Goal: Task Accomplishment & Management: Manage account settings

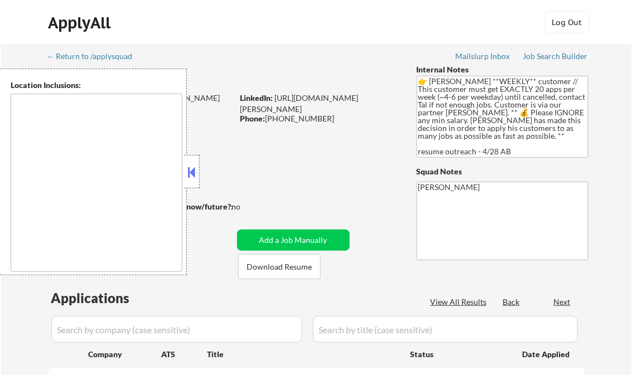
type textarea "Norwalk, IA West Des Moines, IA Des Moines, IA Clive, IA Urbandale, IA Waukee, …"
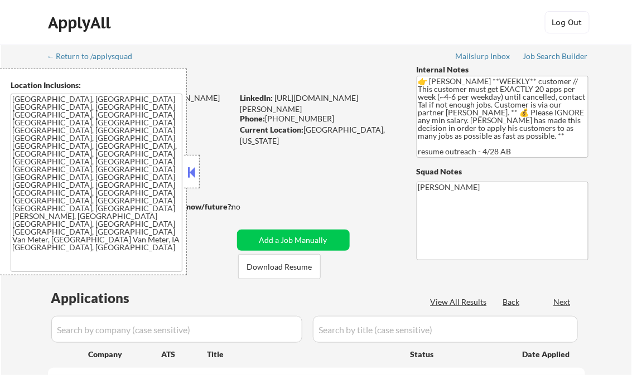
select select ""pending""
click at [195, 178] on button at bounding box center [192, 172] width 12 height 17
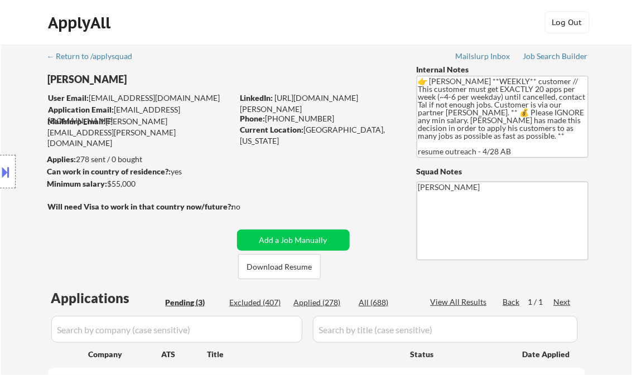
click at [566, 70] on div "Internal Notes" at bounding box center [502, 69] width 172 height 11
click at [561, 59] on div "Job Search Builder" at bounding box center [555, 56] width 65 height 8
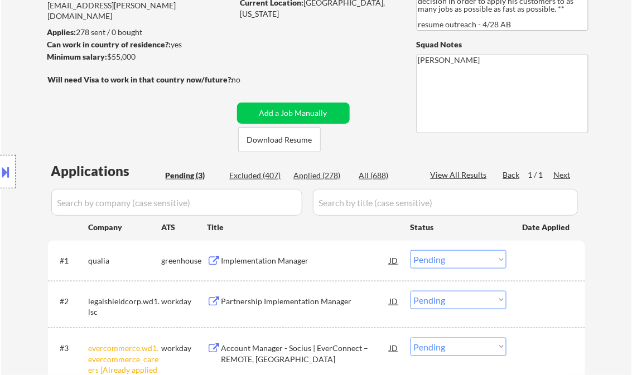
scroll to position [178, 0]
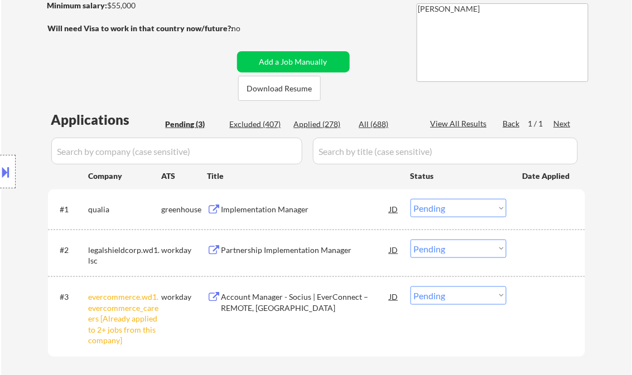
click at [264, 216] on div "Implementation Manager" at bounding box center [305, 209] width 168 height 20
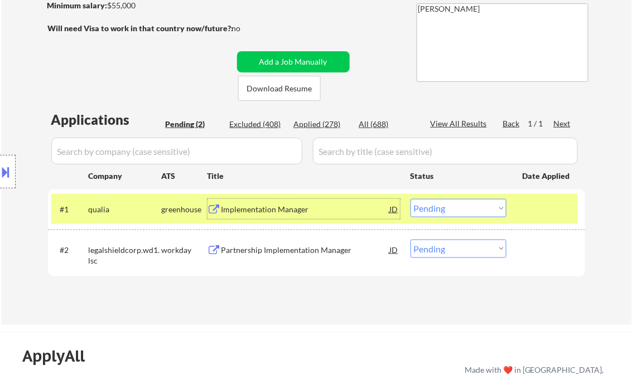
click at [472, 211] on select "Choose an option... Pending Applied Excluded (Questions) Excluded (Expired) Exc…" at bounding box center [458, 208] width 96 height 18
click at [410, 199] on select "Choose an option... Pending Applied Excluded (Questions) Excluded (Expired) Exc…" at bounding box center [458, 208] width 96 height 18
click at [305, 249] on div "Partnership Implementation Manager" at bounding box center [305, 250] width 168 height 11
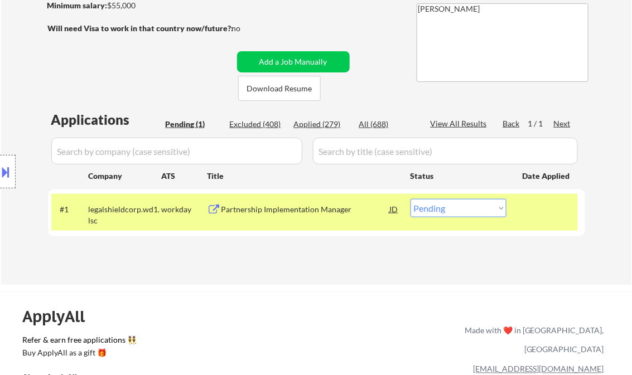
click at [462, 209] on select "Choose an option... Pending Applied Excluded (Questions) Excluded (Expired) Exc…" at bounding box center [458, 208] width 96 height 18
select select ""applied""
click at [410, 199] on select "Choose an option... Pending Applied Excluded (Questions) Excluded (Expired) Exc…" at bounding box center [458, 208] width 96 height 18
click at [328, 249] on div "Applications Pending (1) Excluded (408) Applied (279) All (688) View All Result…" at bounding box center [316, 186] width 537 height 153
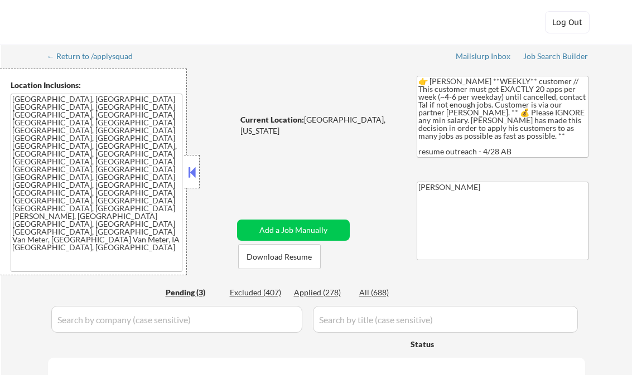
select select ""pending""
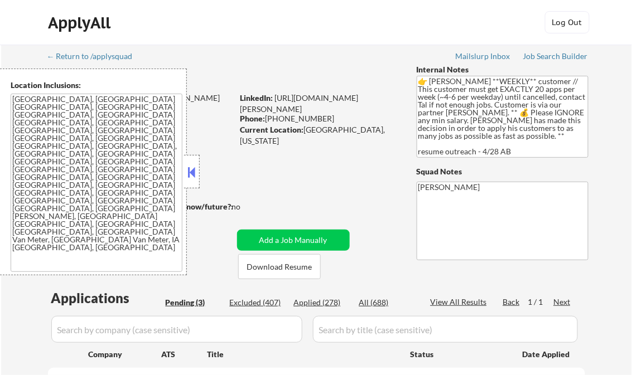
scroll to position [200, 0]
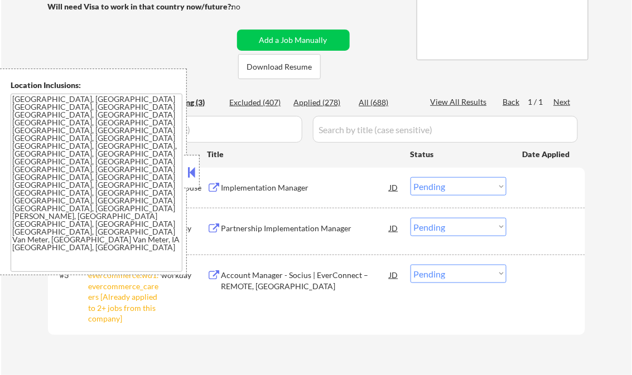
click at [196, 172] on button at bounding box center [192, 172] width 12 height 17
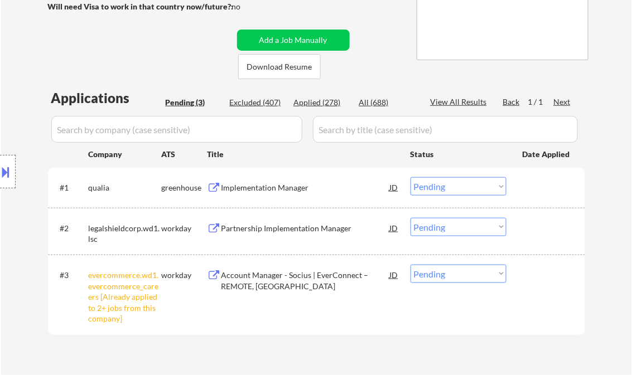
drag, startPoint x: 455, startPoint y: 272, endPoint x: 459, endPoint y: 276, distance: 5.9
click at [455, 272] on select "Choose an option... Pending Applied Excluded (Questions) Excluded (Expired) Exc…" at bounding box center [458, 274] width 96 height 18
select select ""excluded__other_""
click at [410, 265] on select "Choose an option... Pending Applied Excluded (Questions) Excluded (Expired) Exc…" at bounding box center [458, 274] width 96 height 18
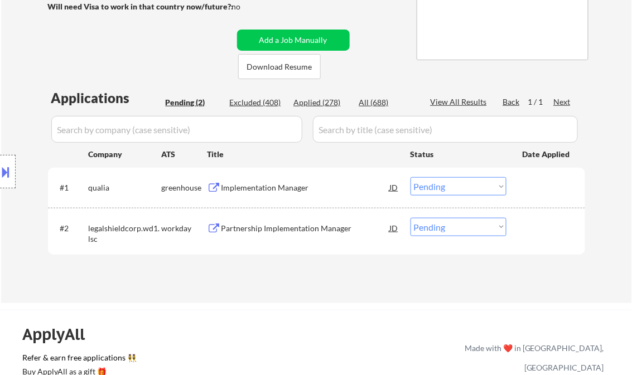
click at [316, 98] on div "Applied (278)" at bounding box center [322, 102] width 56 height 11
click at [462, 102] on div "View All Results" at bounding box center [460, 101] width 60 height 11
select select ""applied""
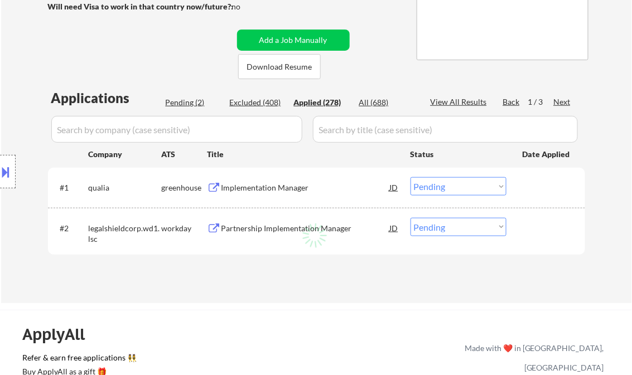
select select ""applied""
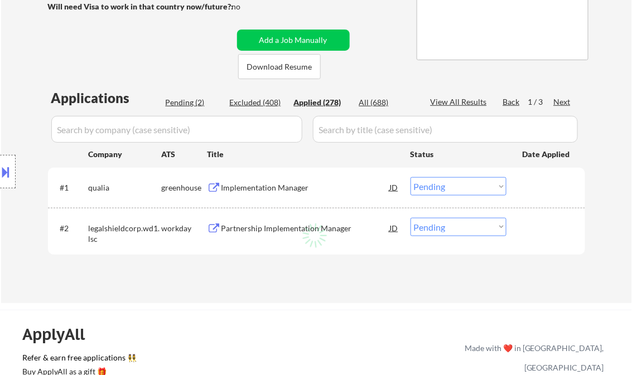
select select ""applied""
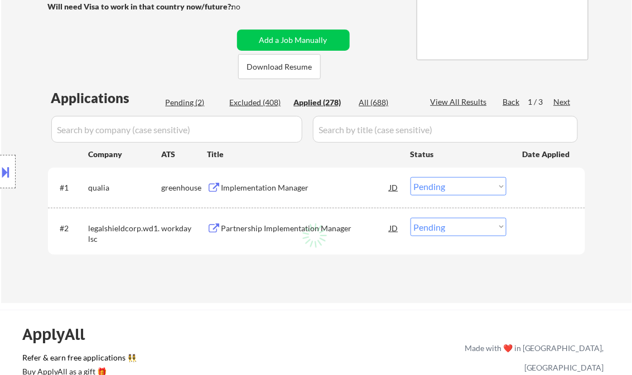
select select ""applied""
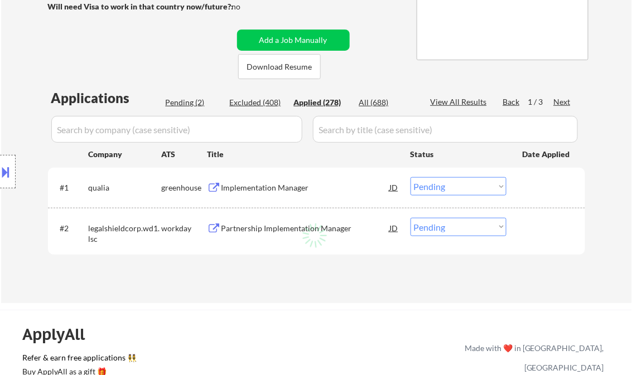
select select ""applied""
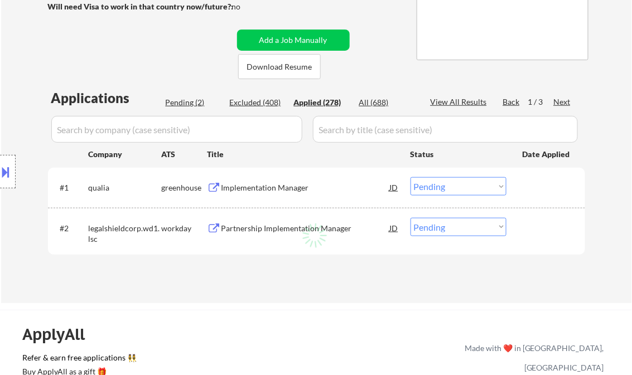
select select ""applied""
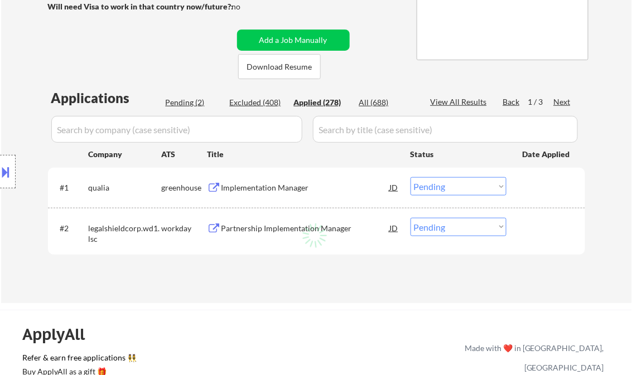
select select ""applied""
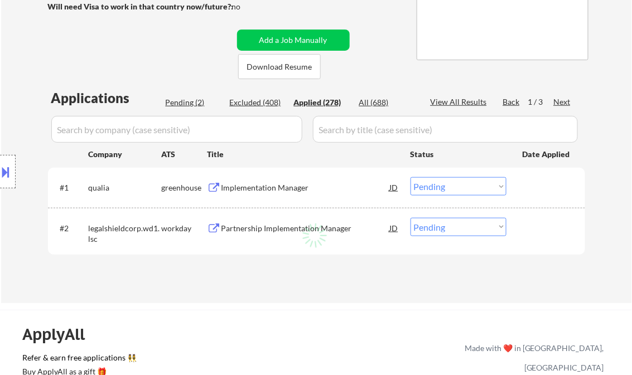
select select ""applied""
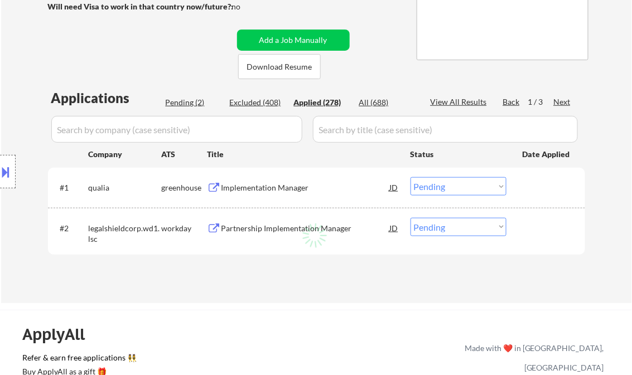
select select ""applied""
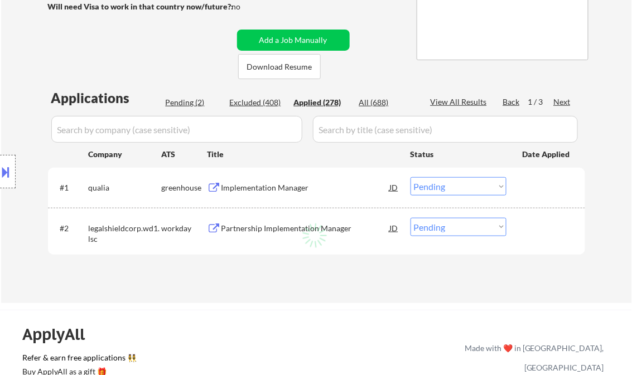
select select ""applied""
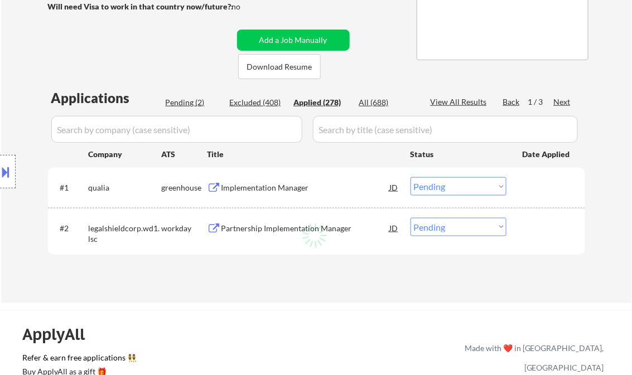
select select ""applied""
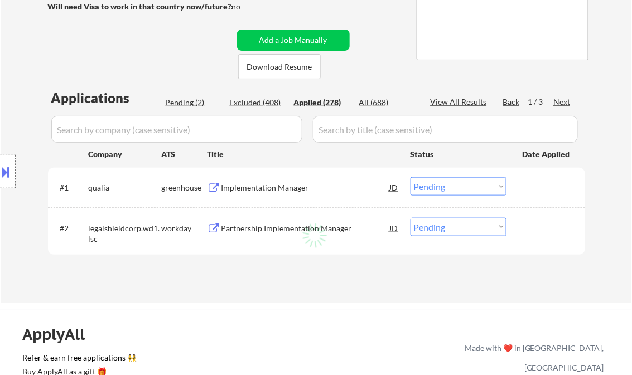
select select ""applied""
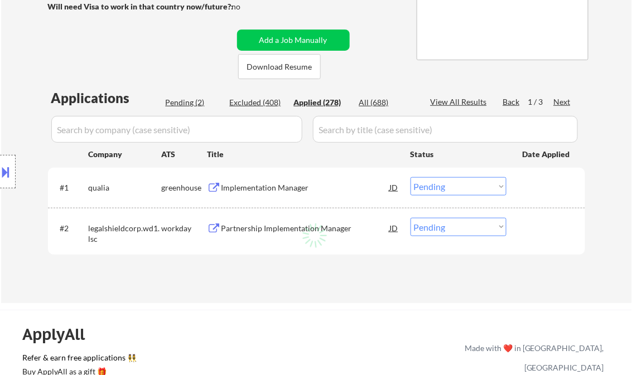
select select ""applied""
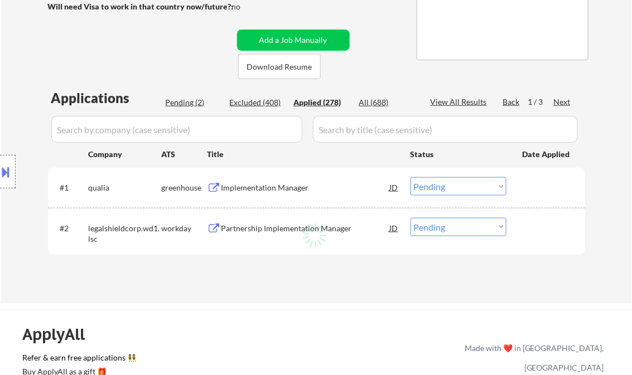
select select ""applied""
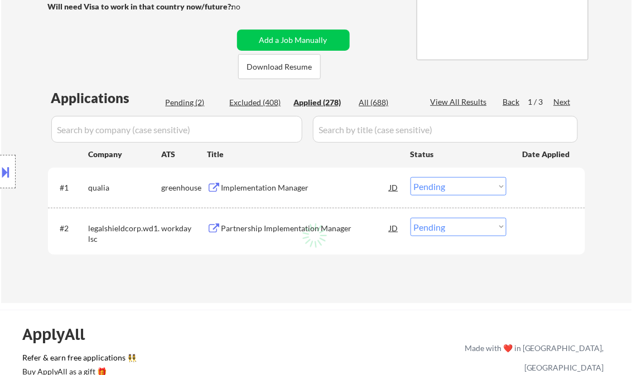
select select ""applied""
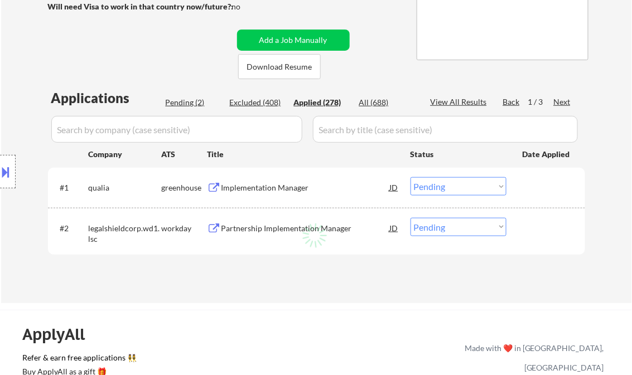
select select ""applied""
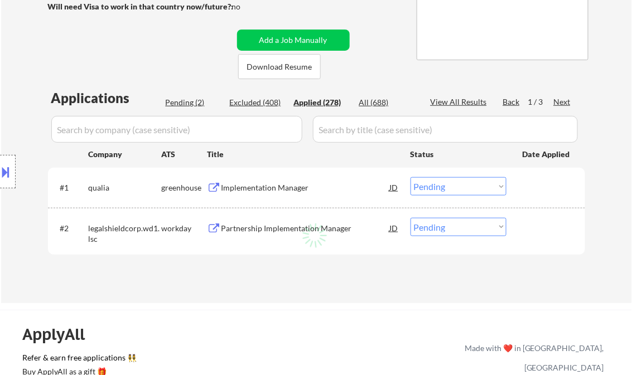
select select ""applied""
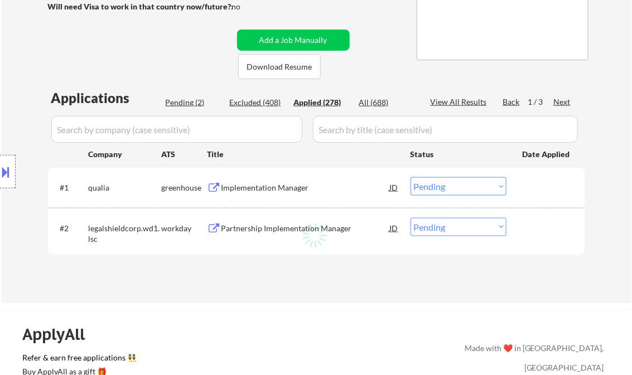
select select ""applied""
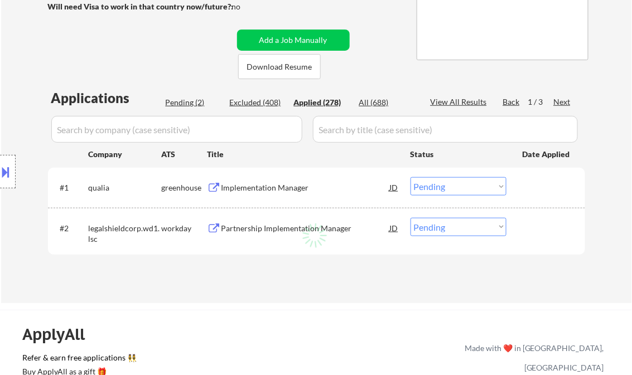
select select ""applied""
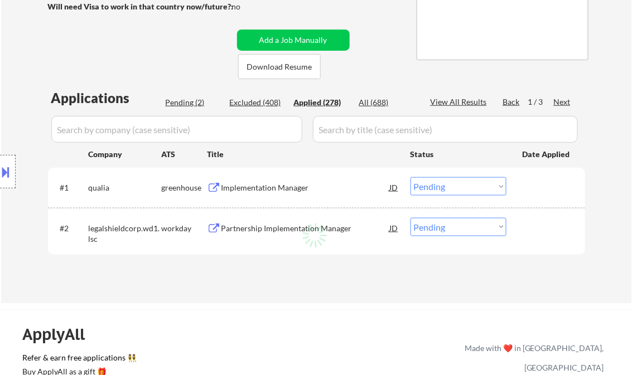
select select ""applied""
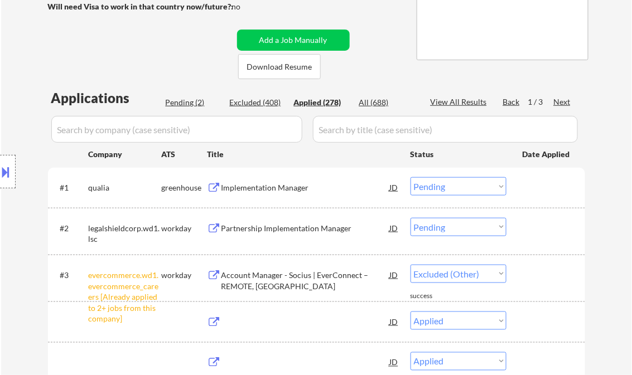
select select ""applied""
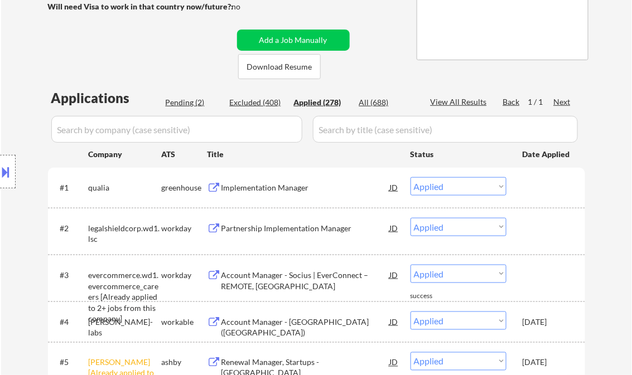
select select ""applied""
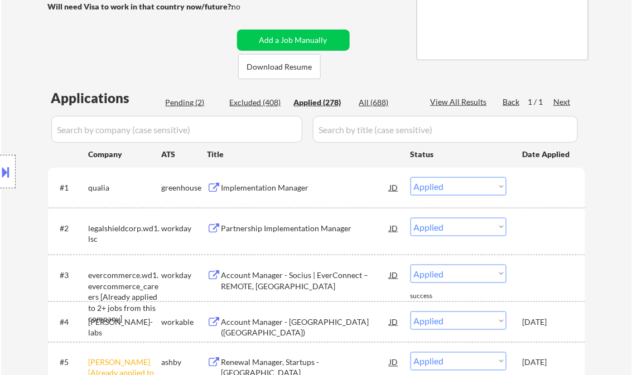
select select ""applied""
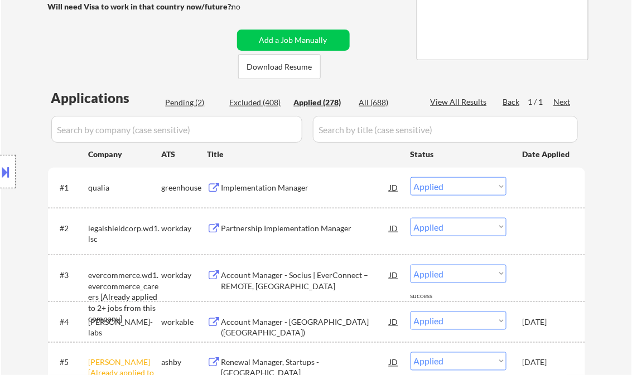
select select ""applied""
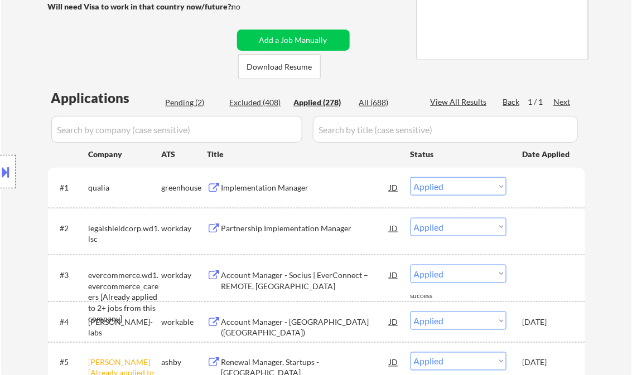
select select ""applied""
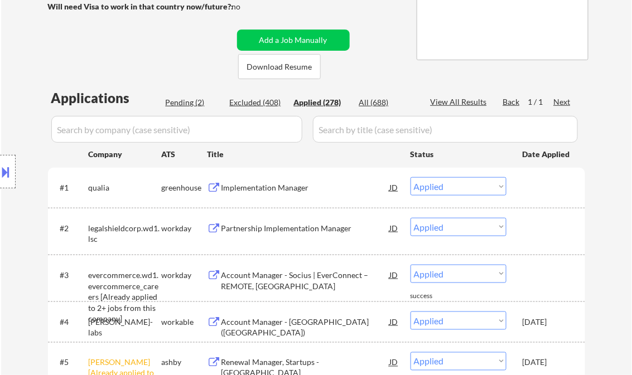
select select ""applied""
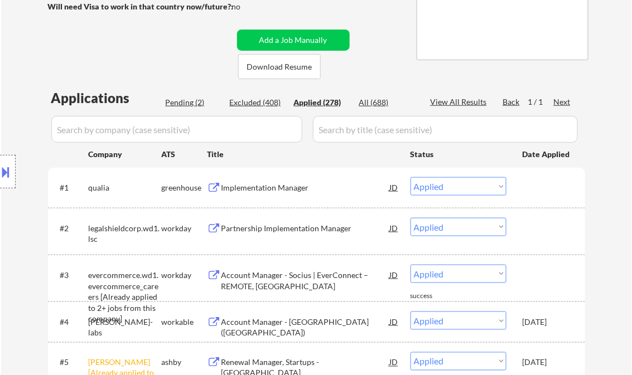
select select ""applied""
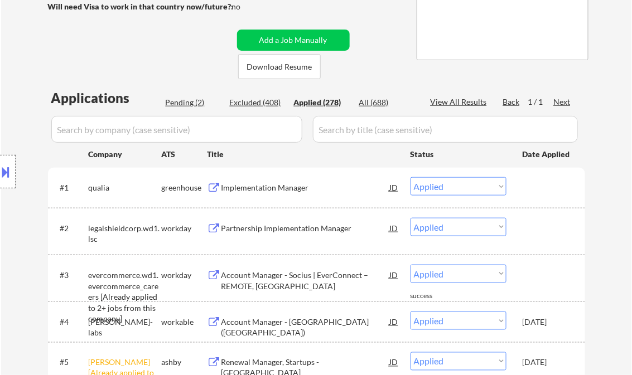
select select ""applied""
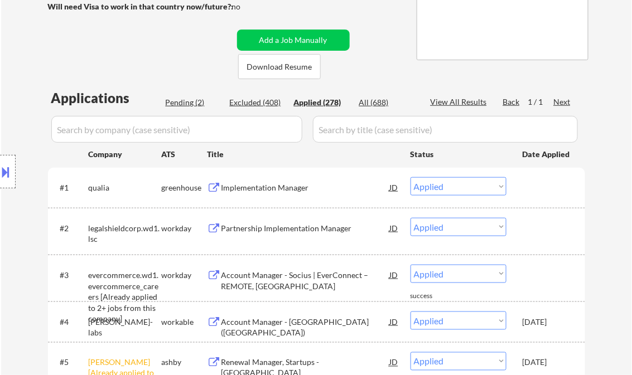
select select ""applied""
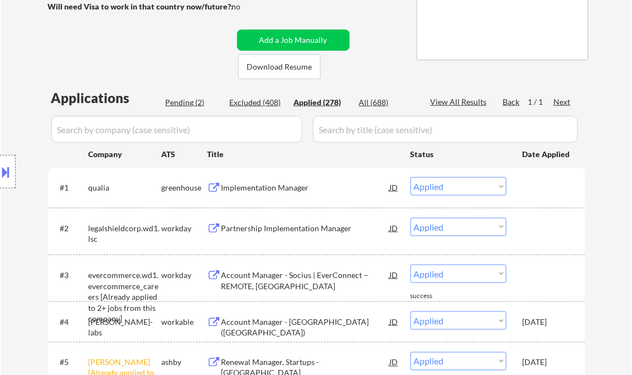
select select ""applied""
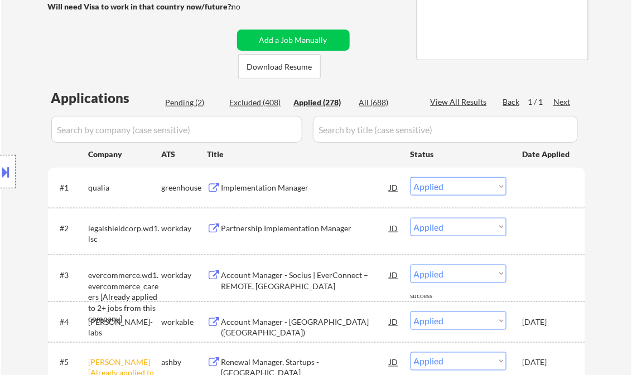
select select ""applied""
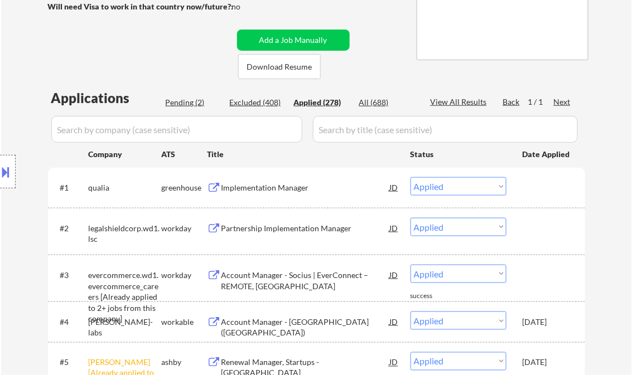
select select ""applied""
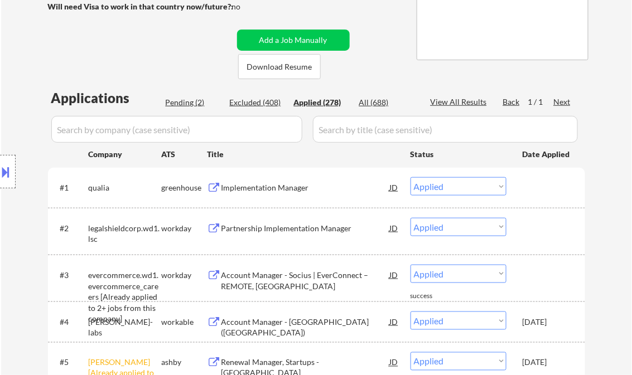
select select ""applied""
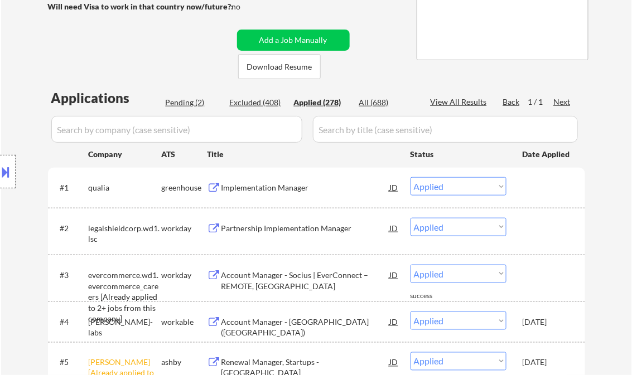
select select ""applied""
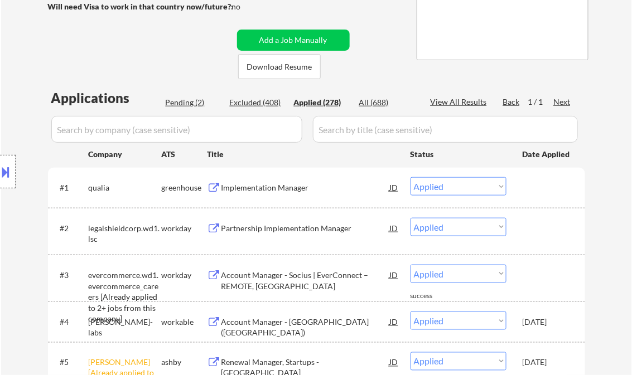
select select ""applied""
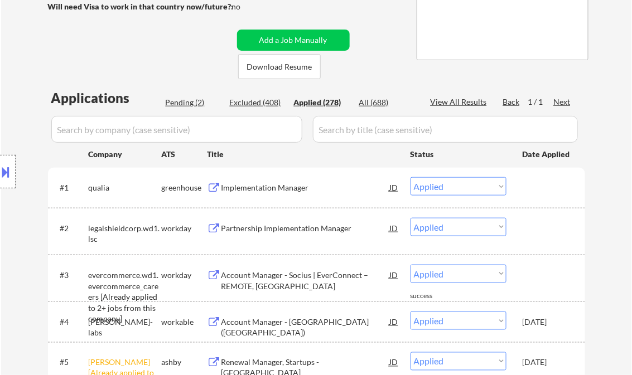
select select ""applied""
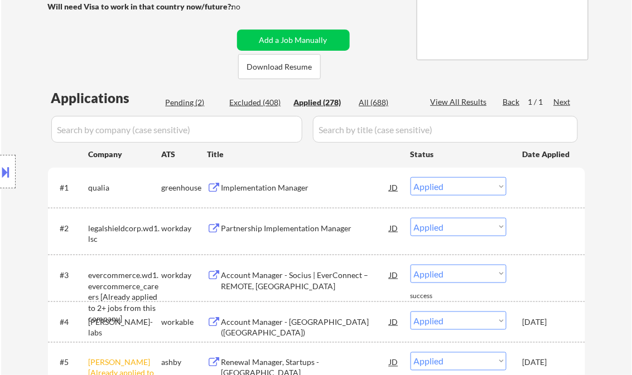
select select ""applied""
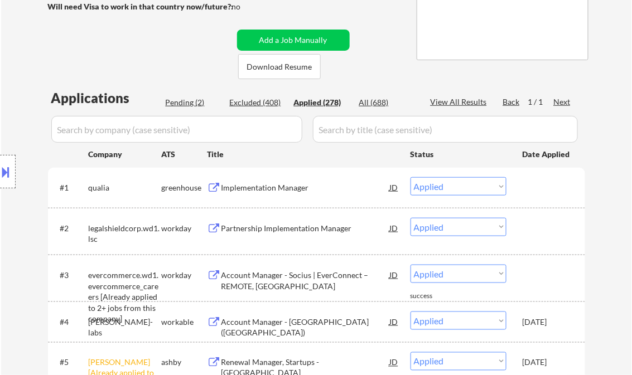
select select ""applied""
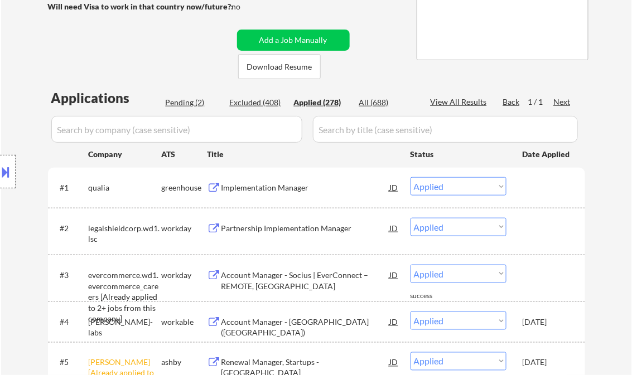
select select ""applied""
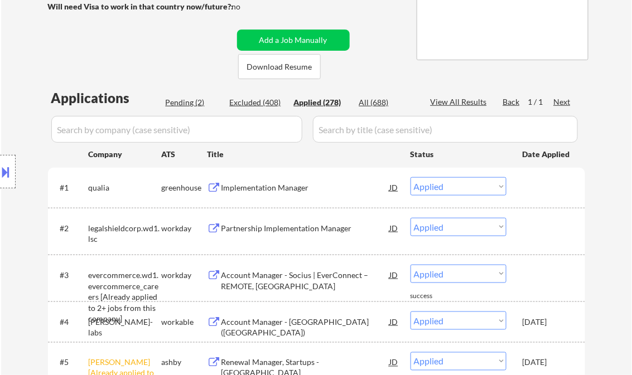
select select ""applied""
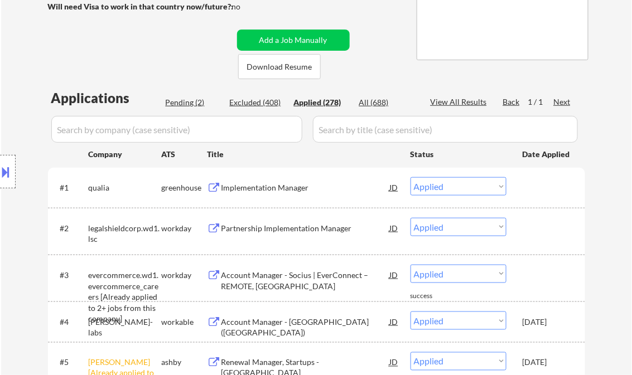
select select ""applied""
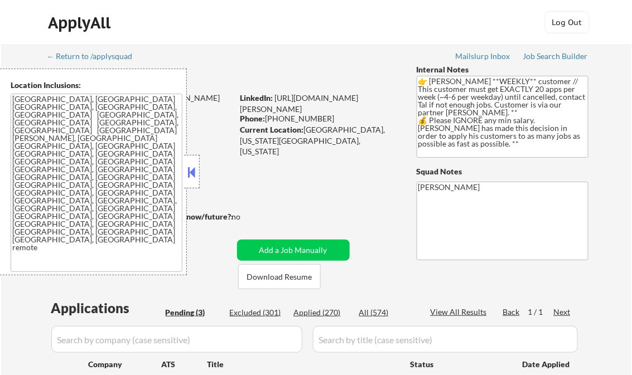
select select ""pending""
click at [190, 175] on button at bounding box center [192, 172] width 12 height 17
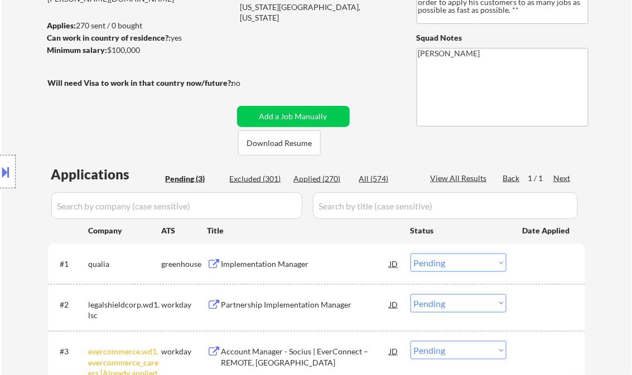
scroll to position [178, 0]
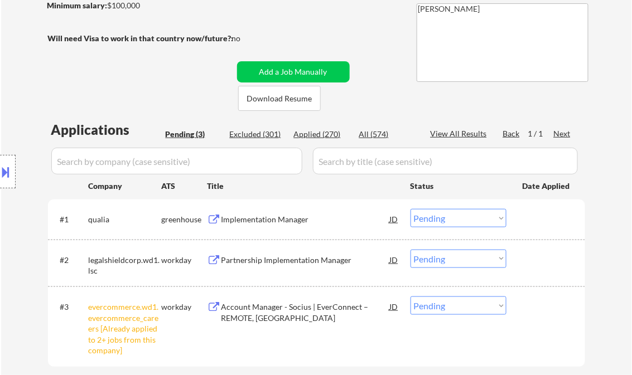
click at [438, 296] on div "#3 evercommerce.wd1.evercommerce_careers [Already applied to 2+ jobs from this …" at bounding box center [314, 327] width 526 height 70
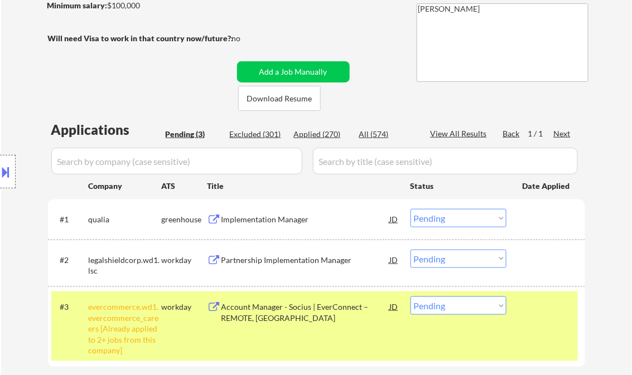
click at [456, 306] on select "Choose an option... Pending Applied Excluded (Questions) Excluded (Expired) Exc…" at bounding box center [458, 306] width 96 height 18
select select ""excluded__other_""
click at [410, 297] on select "Choose an option... Pending Applied Excluded (Questions) Excluded (Expired) Exc…" at bounding box center [458, 306] width 96 height 18
click at [541, 316] on div at bounding box center [546, 307] width 49 height 20
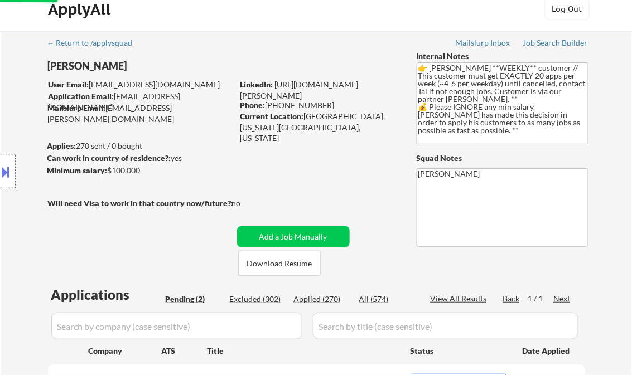
scroll to position [0, 0]
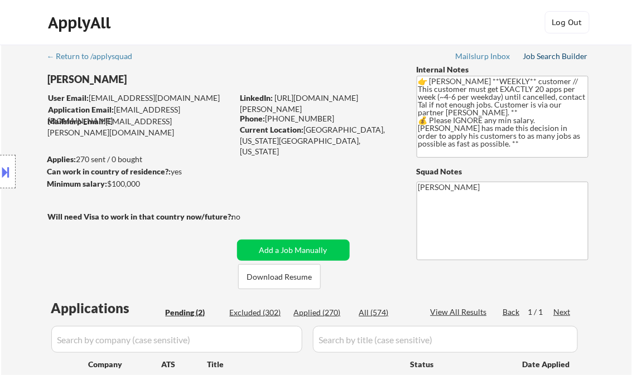
click at [549, 57] on div "Job Search Builder" at bounding box center [555, 56] width 65 height 8
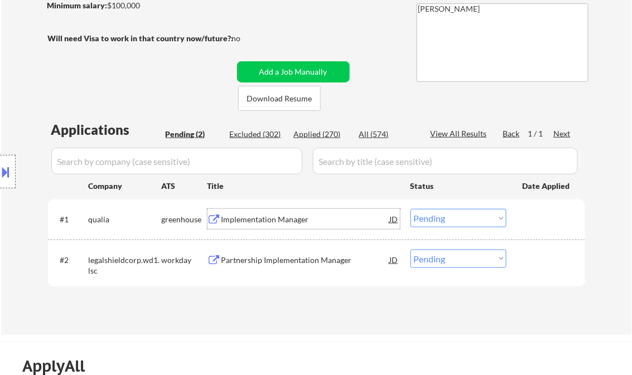
click at [258, 217] on div "Implementation Manager" at bounding box center [305, 219] width 168 height 11
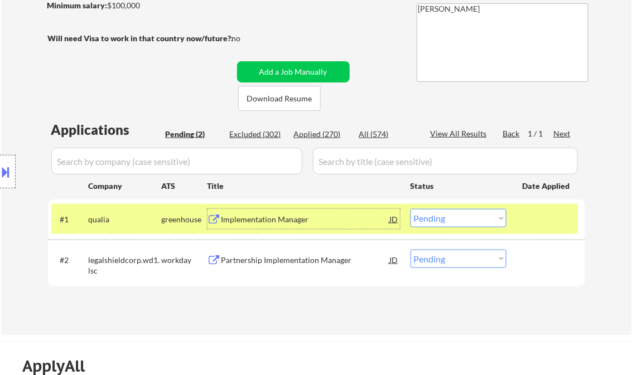
drag, startPoint x: 439, startPoint y: 220, endPoint x: 440, endPoint y: 228, distance: 8.4
click at [439, 220] on select "Choose an option... Pending Applied Excluded (Questions) Excluded (Expired) Exc…" at bounding box center [458, 218] width 96 height 18
click at [410, 209] on select "Choose an option... Pending Applied Excluded (Questions) Excluded (Expired) Exc…" at bounding box center [458, 218] width 96 height 18
click at [277, 259] on div "Partnership Implementation Manager" at bounding box center [305, 260] width 168 height 11
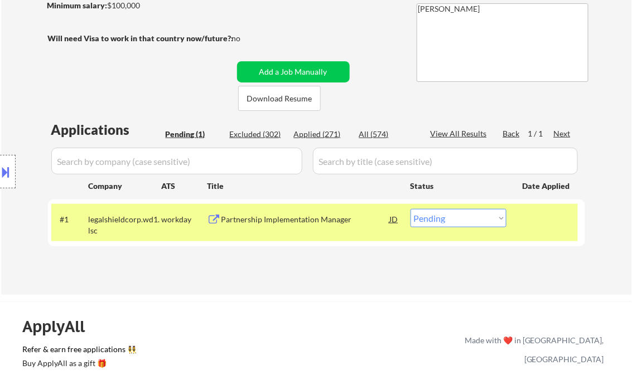
click at [287, 216] on div "Partnership Implementation Manager" at bounding box center [305, 219] width 168 height 11
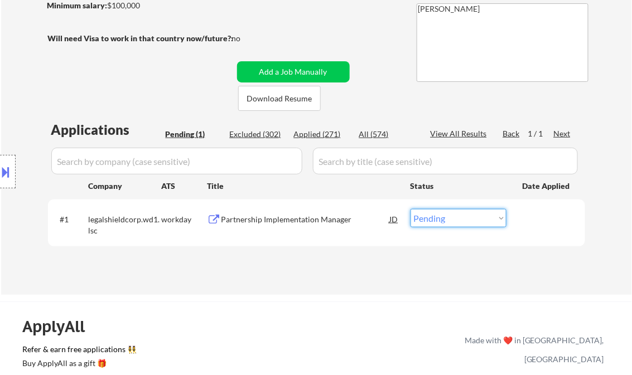
drag, startPoint x: 445, startPoint y: 221, endPoint x: 453, endPoint y: 228, distance: 10.7
click at [445, 221] on select "Choose an option... Pending Applied Excluded (Questions) Excluded (Expired) Exc…" at bounding box center [458, 218] width 96 height 18
select select ""applied""
click at [410, 209] on select "Choose an option... Pending Applied Excluded (Questions) Excluded (Expired) Exc…" at bounding box center [458, 218] width 96 height 18
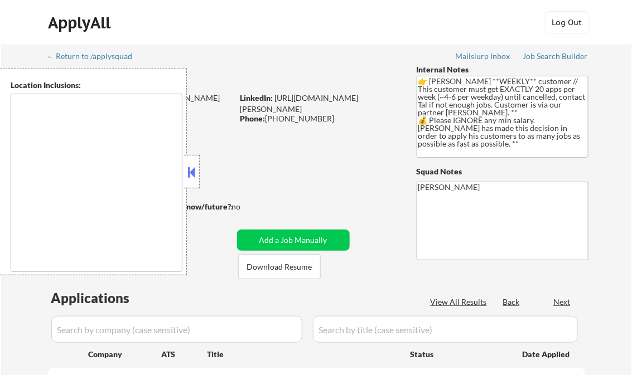
type textarea "[GEOGRAPHIC_DATA], [GEOGRAPHIC_DATA] [GEOGRAPHIC_DATA], [GEOGRAPHIC_DATA], [GEO…"
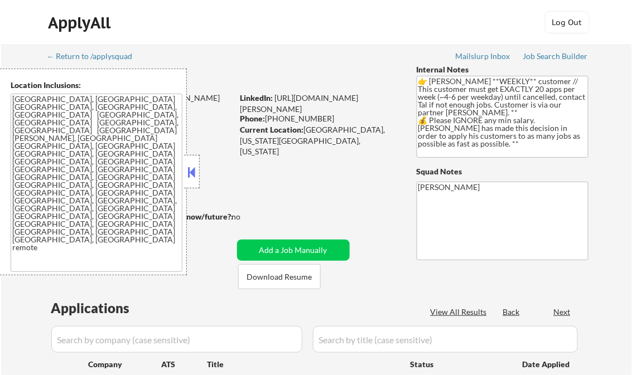
select select ""pending""
drag, startPoint x: 323, startPoint y: 313, endPoint x: 333, endPoint y: 312, distance: 9.5
click at [323, 312] on div "Applied (270)" at bounding box center [322, 312] width 56 height 11
click at [457, 310] on div "View All Results" at bounding box center [460, 312] width 60 height 11
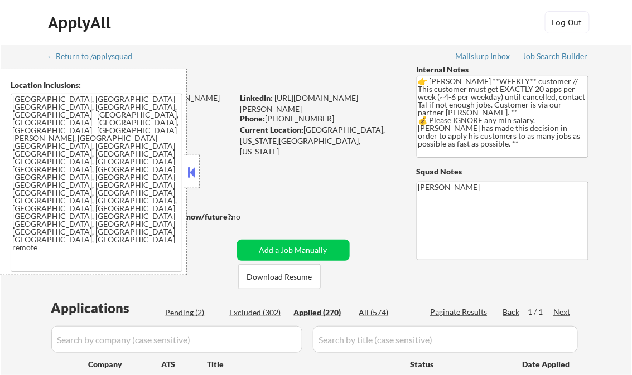
select select ""applied""
click at [190, 174] on button at bounding box center [192, 172] width 12 height 17
select select ""applied""
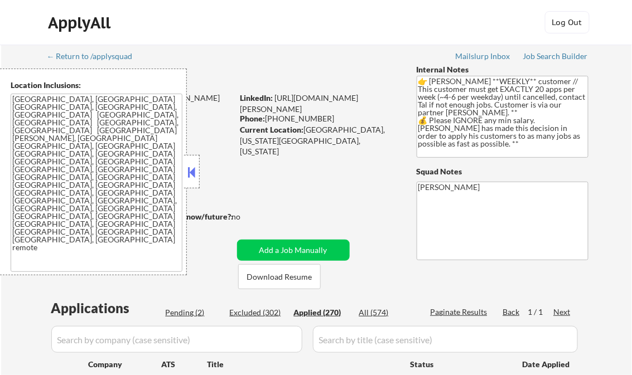
select select ""applied""
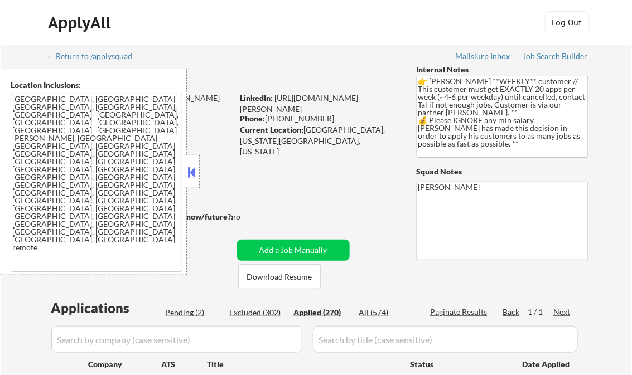
select select ""applied""
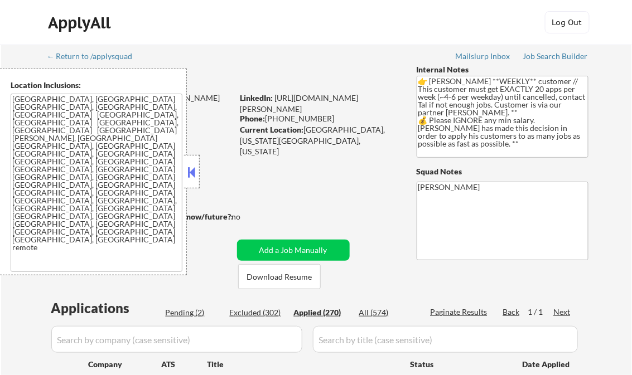
select select ""applied""
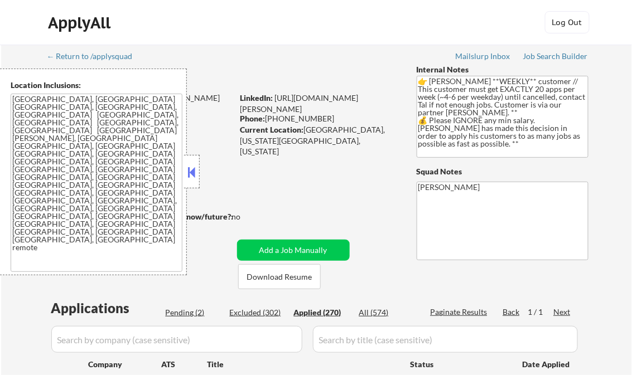
select select ""applied""
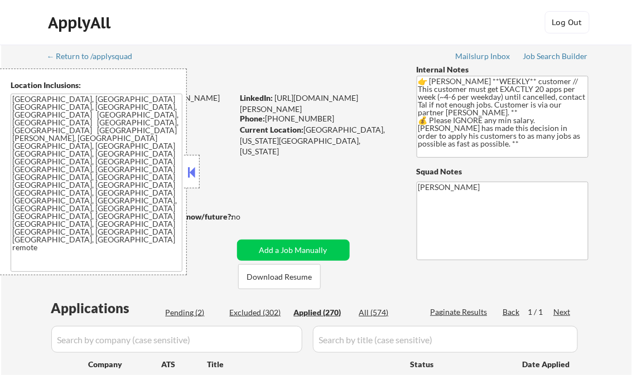
select select ""applied""
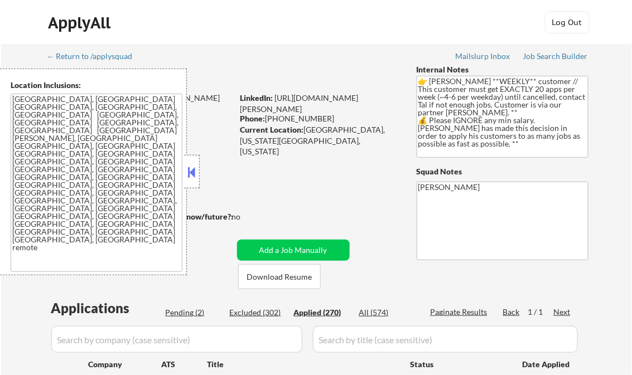
select select ""applied""
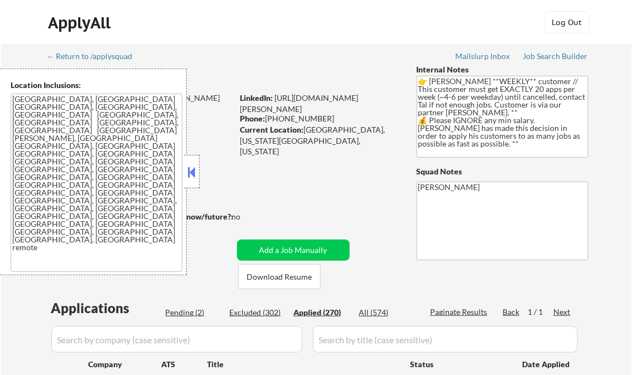
select select ""applied""
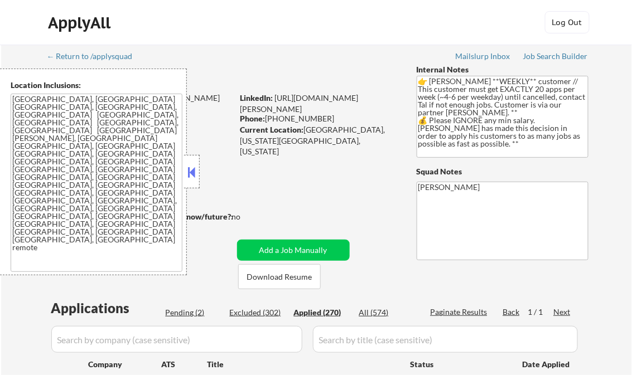
select select ""applied""
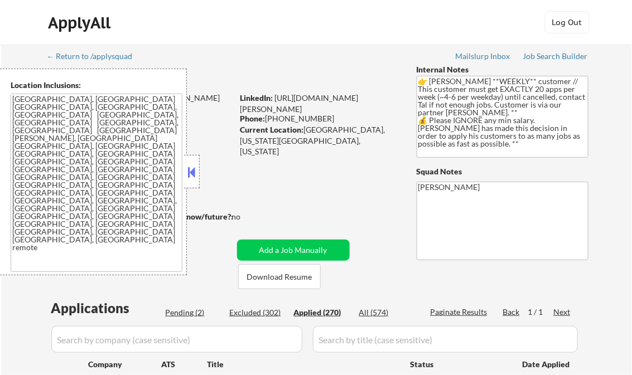
select select ""applied""
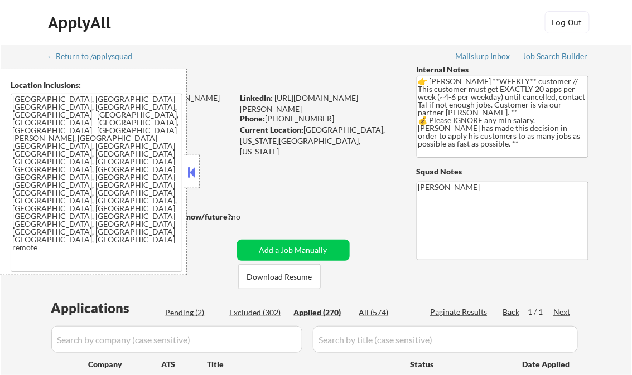
select select ""applied""
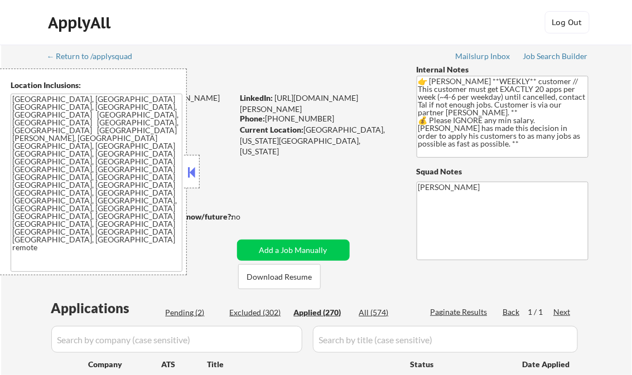
select select ""applied""
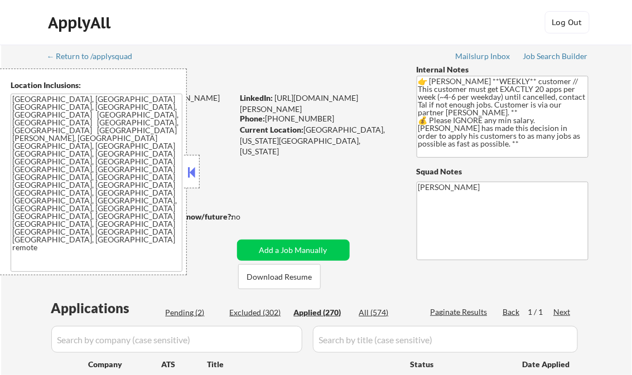
select select ""applied""
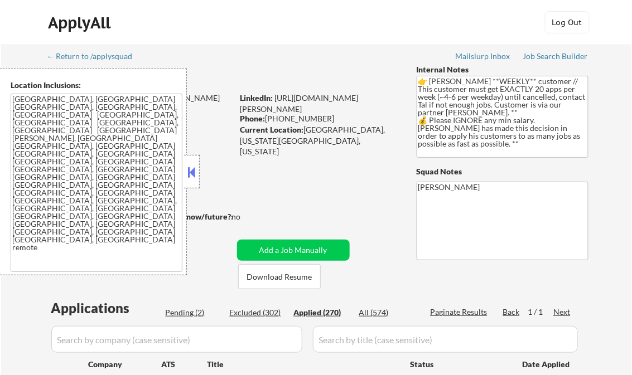
select select ""applied""
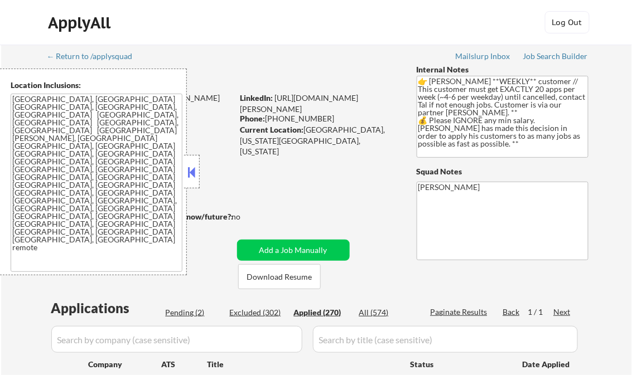
select select ""applied""
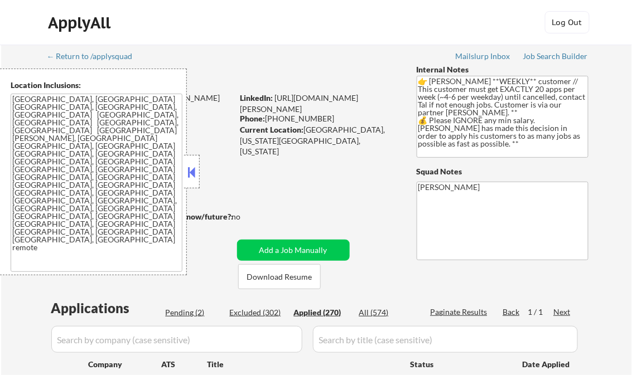
select select ""applied""
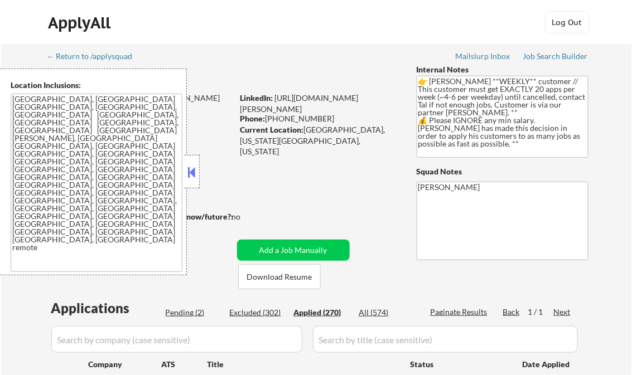
select select ""applied""
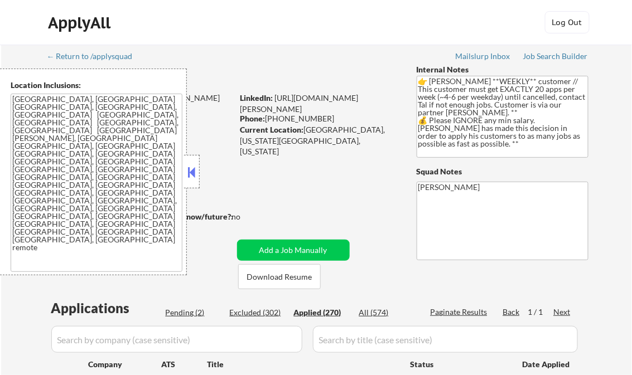
select select ""applied""
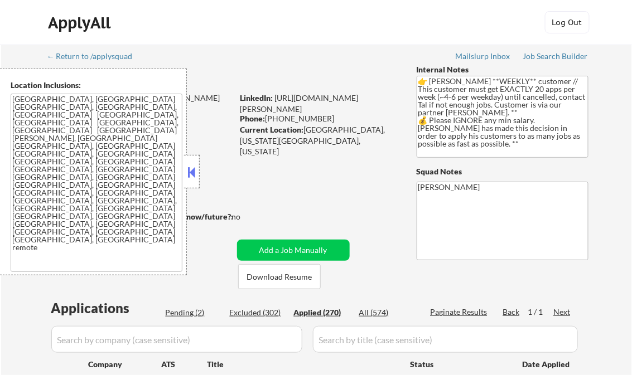
select select ""applied""
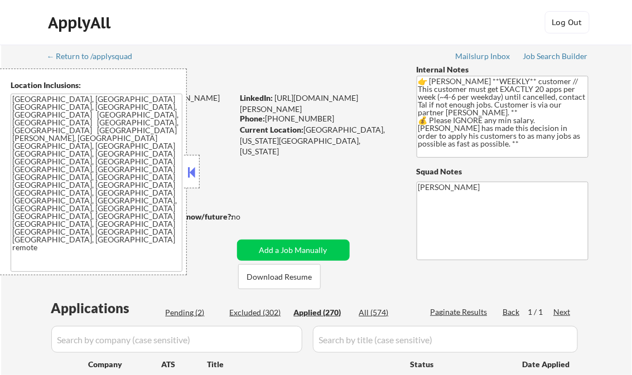
select select ""applied""
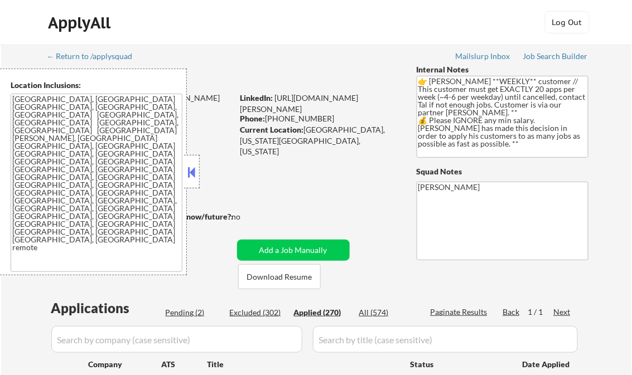
select select ""applied""
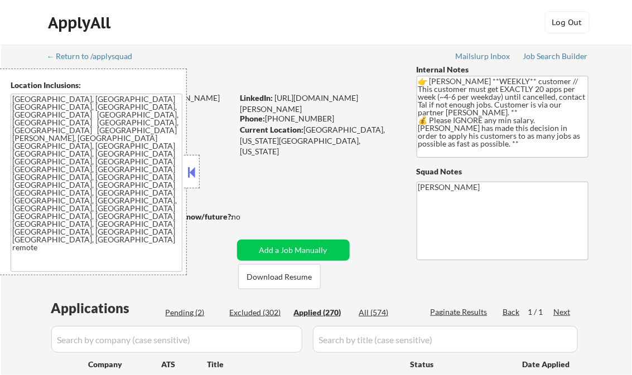
select select ""applied""
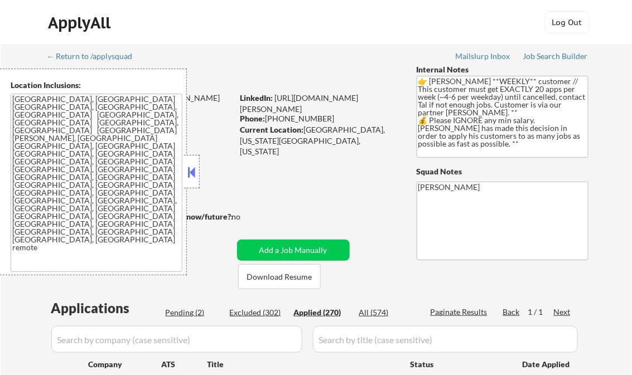
select select ""applied""
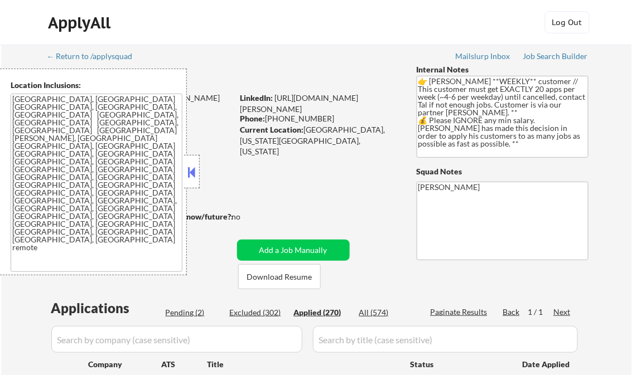
select select ""applied""
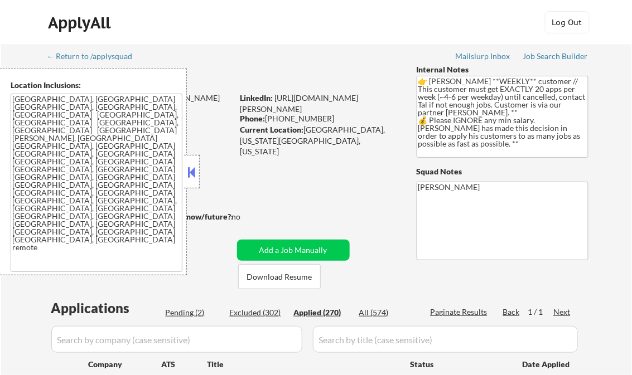
select select ""applied""
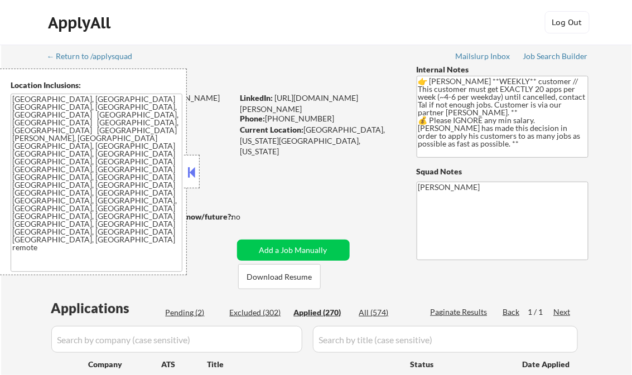
select select ""applied""
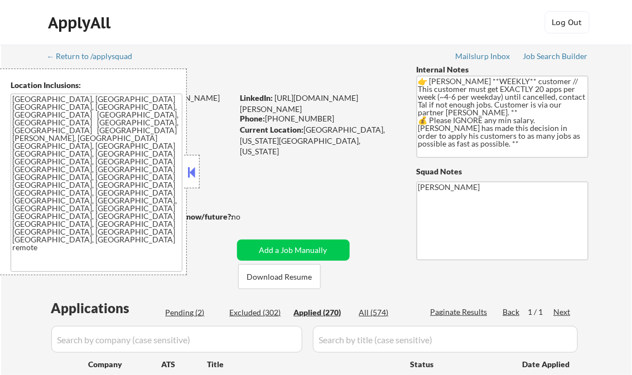
select select ""applied""
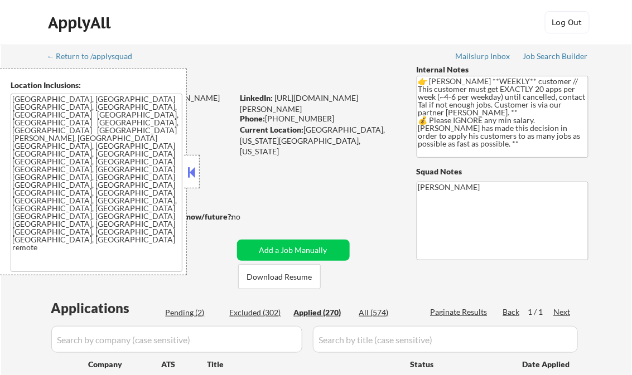
select select ""applied""
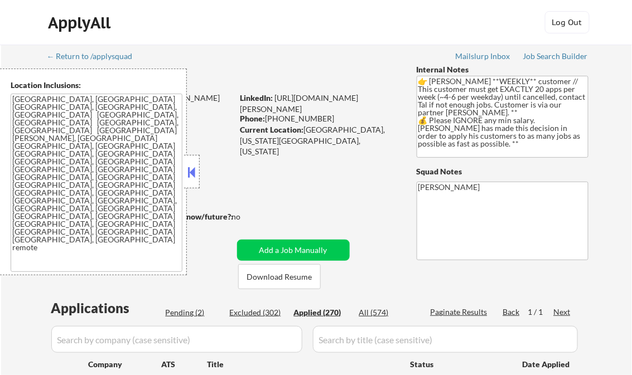
select select ""applied""
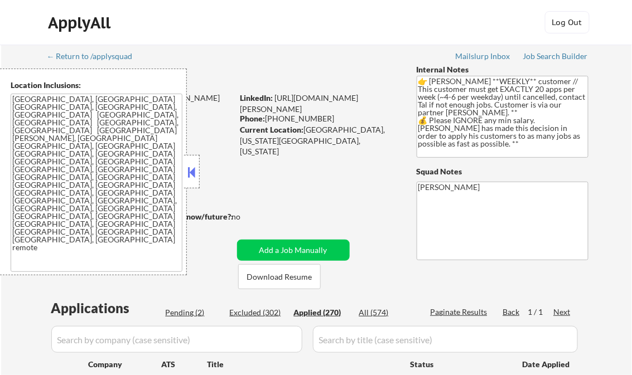
select select ""applied""
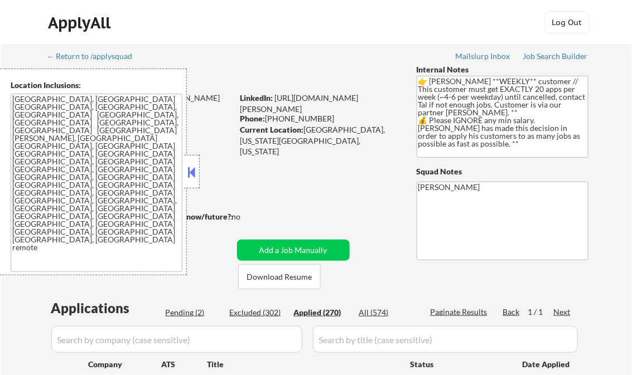
select select ""applied""
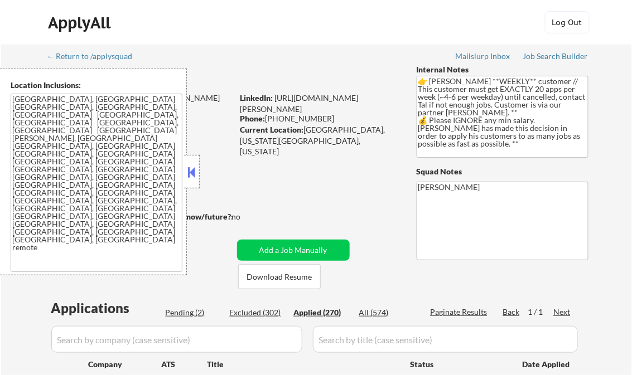
select select ""applied""
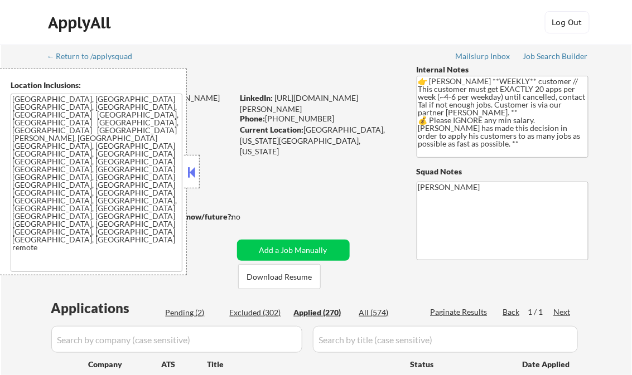
select select ""applied""
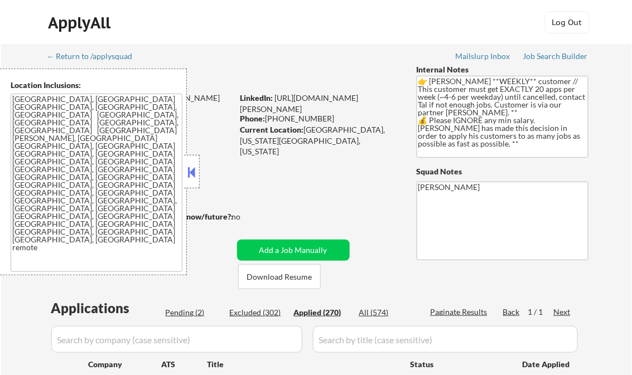
select select ""applied""
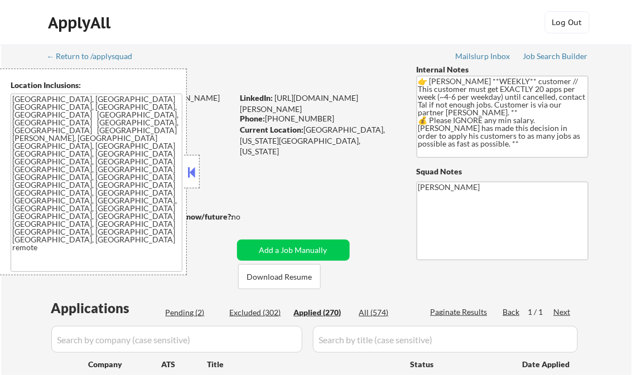
select select ""applied""
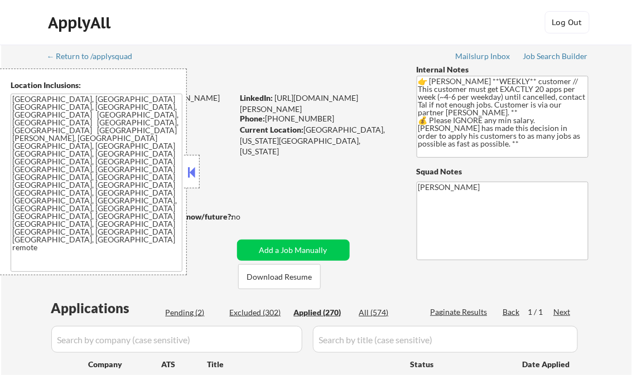
select select ""applied""
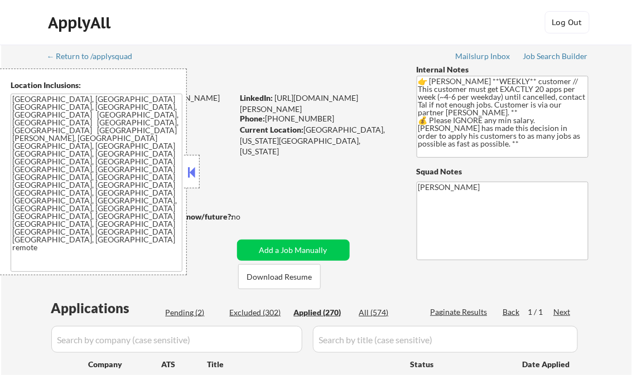
select select ""applied""
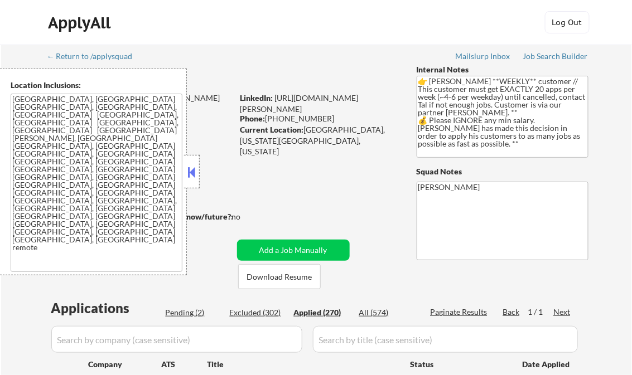
select select ""applied""
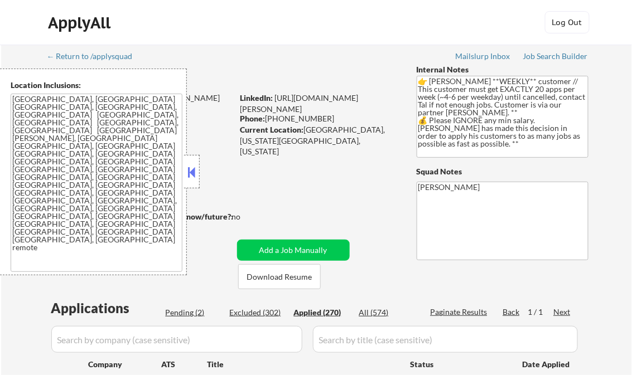
select select ""applied""
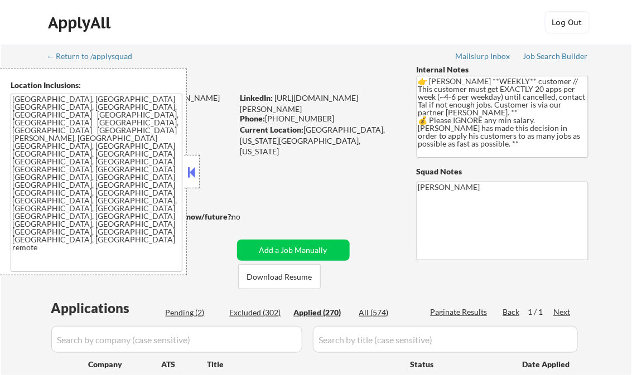
select select ""applied""
